Goal: Task Accomplishment & Management: Complete application form

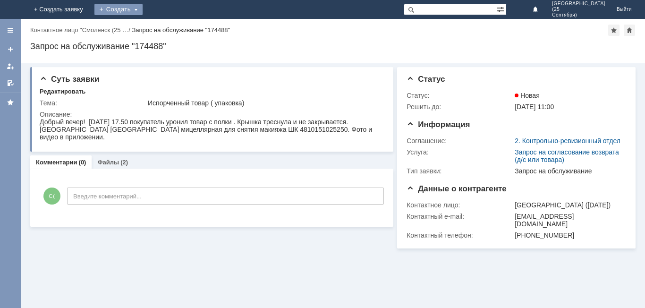
click at [143, 8] on div "Создать" at bounding box center [119, 9] width 48 height 11
click at [150, 8] on div "Создать" at bounding box center [126, 9] width 48 height 11
click at [150, 9] on div "Создать" at bounding box center [126, 9] width 48 height 11
click at [176, 27] on link "Заявка" at bounding box center [140, 28] width 72 height 11
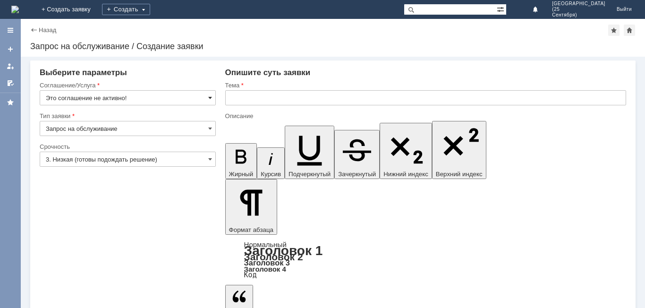
click at [210, 98] on span at bounding box center [210, 98] width 4 height 8
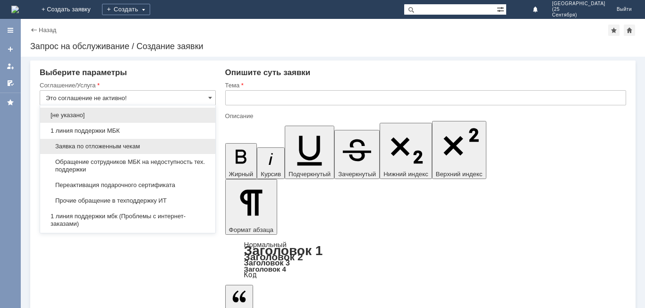
click at [176, 150] on span "Заявка по отложенным чекам" at bounding box center [128, 147] width 164 height 8
click at [176, 150] on div "Срочность" at bounding box center [128, 147] width 176 height 9
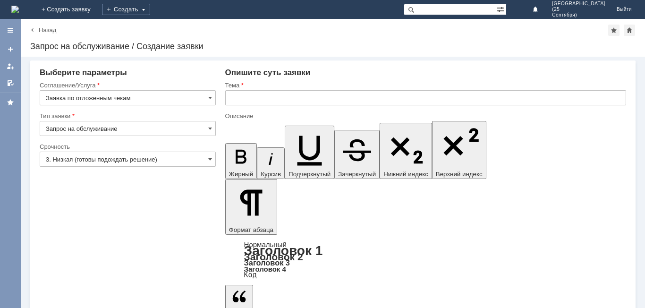
type input "Заявка по отложенным чекам"
click at [208, 159] on span at bounding box center [210, 159] width 4 height 8
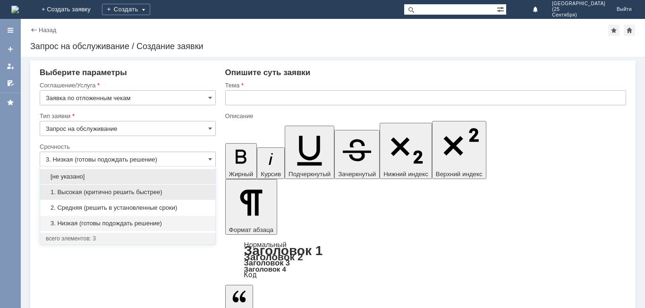
click at [194, 193] on span "1. Высокая (критично решить быстрее)" at bounding box center [128, 193] width 164 height 8
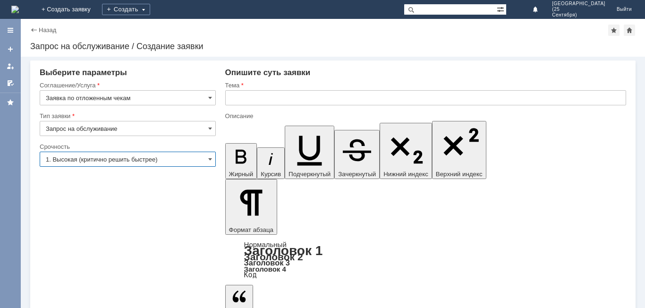
type input "1. Высокая (критично решить быстрее)"
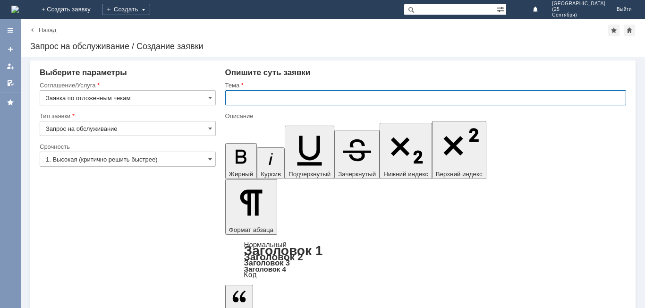
click at [257, 100] on input "text" at bounding box center [425, 97] width 401 height 15
type input "Отложенный чек"
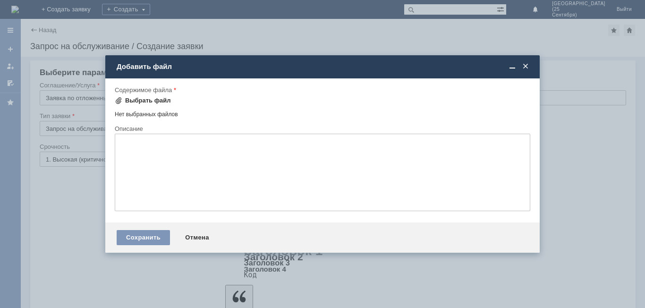
click at [162, 101] on div "Выбрать файл" at bounding box center [148, 101] width 46 height 8
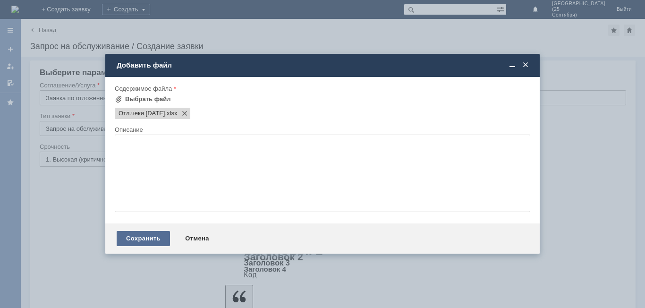
click at [149, 239] on div "Сохранить" at bounding box center [143, 238] width 53 height 15
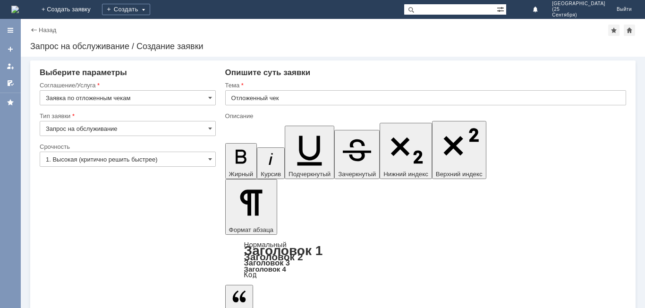
drag, startPoint x: 82, startPoint y: 278, endPoint x: 86, endPoint y: 279, distance: 4.8
